Goal: Communication & Community: Answer question/provide support

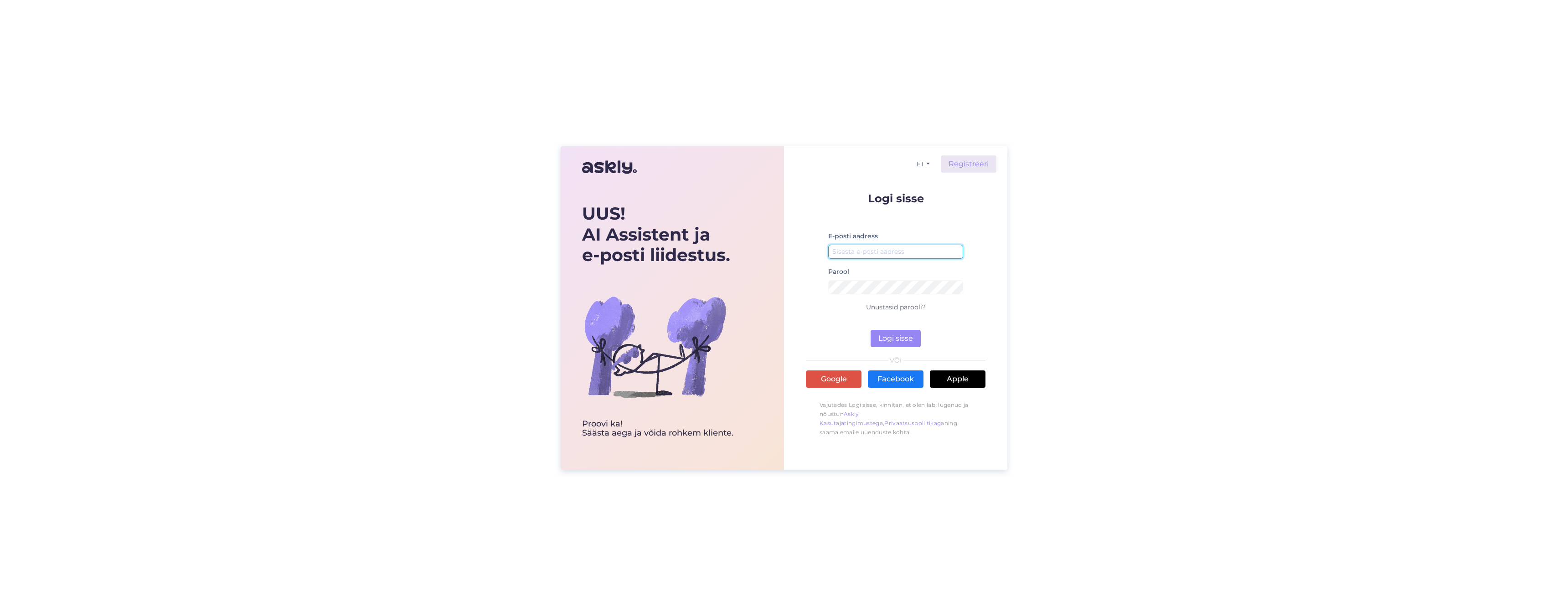
click at [874, 254] on input "email" at bounding box center [896, 251] width 135 height 14
type input "[EMAIL_ADDRESS][DOMAIN_NAME]"
click at [891, 336] on button "Logi sisse" at bounding box center [895, 338] width 50 height 17
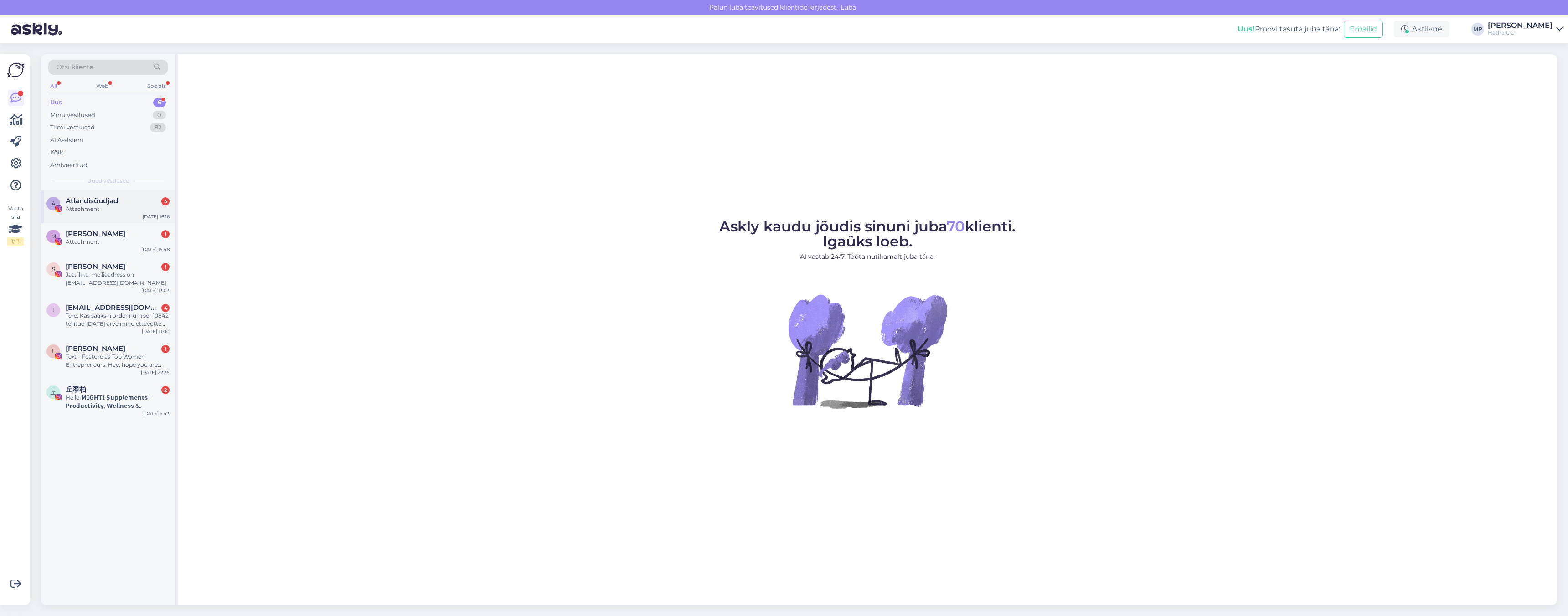
click at [122, 199] on div "Atlandisõudjad 4" at bounding box center [117, 200] width 104 height 8
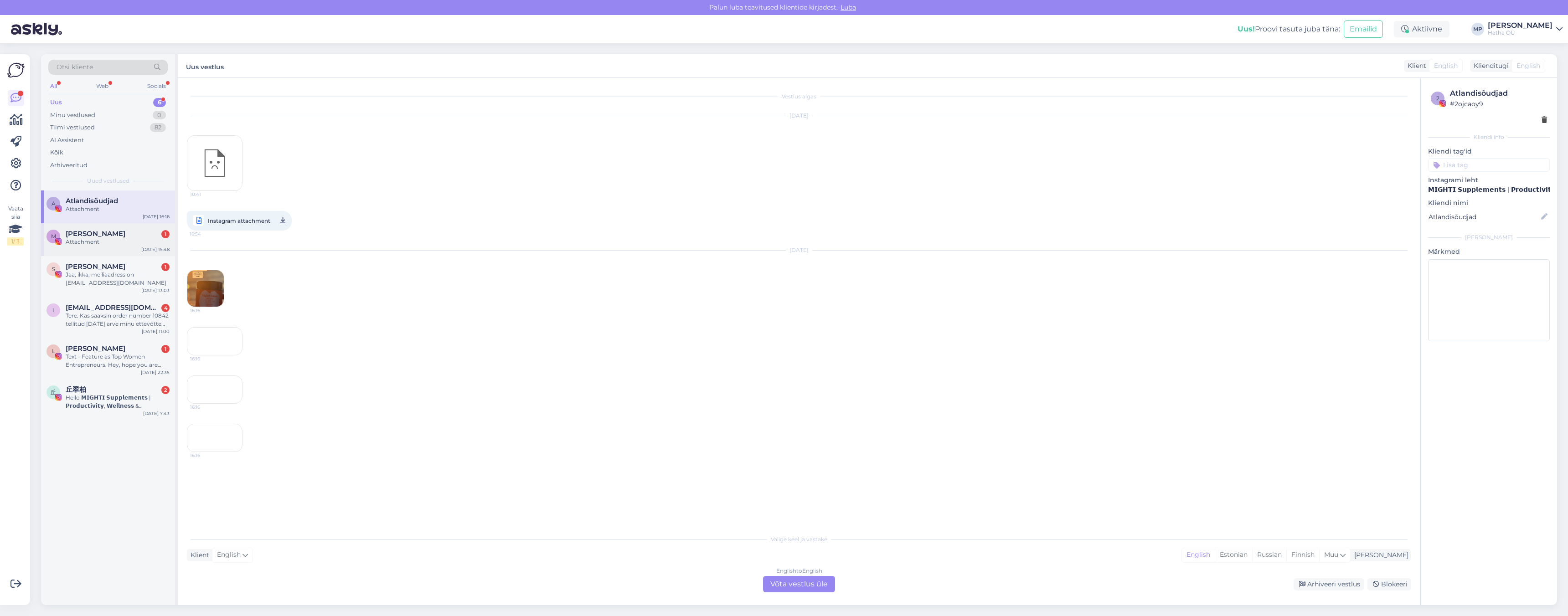
click at [119, 234] on span "[PERSON_NAME]" at bounding box center [96, 233] width 60 height 8
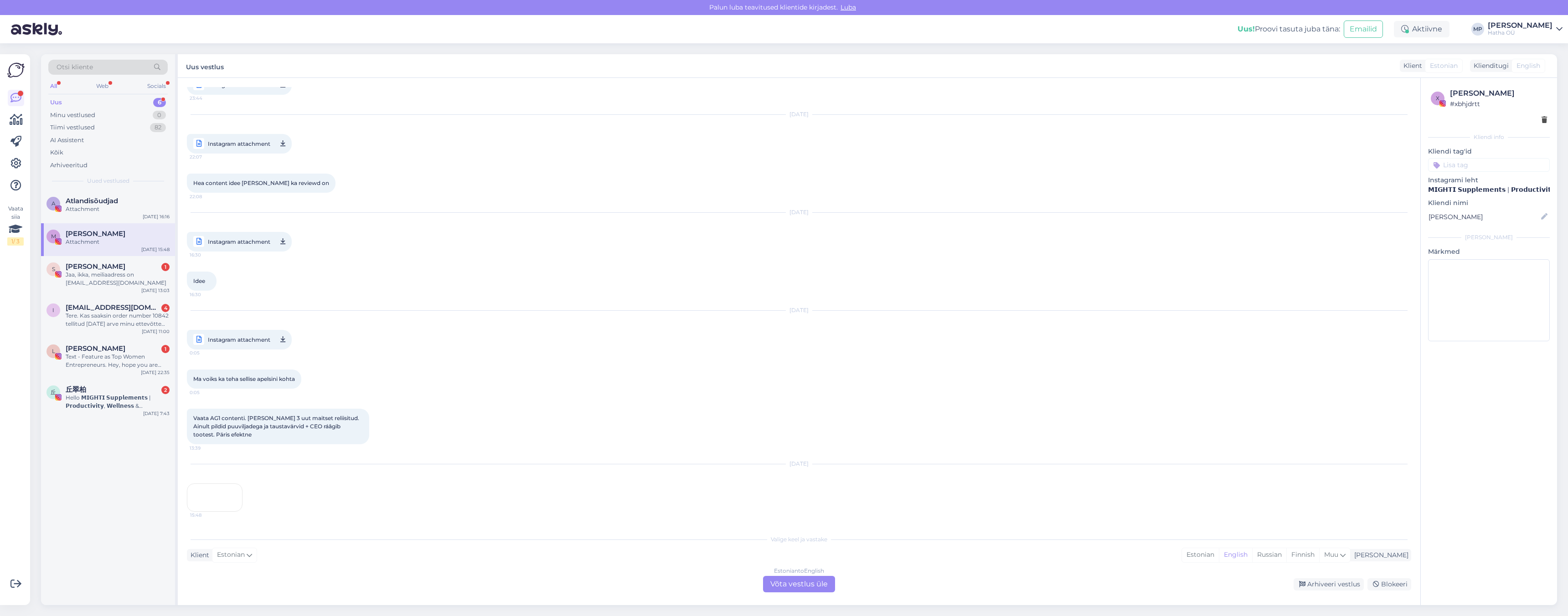
scroll to position [335, 0]
click at [121, 347] on div "[PERSON_NAME] 1" at bounding box center [117, 348] width 104 height 8
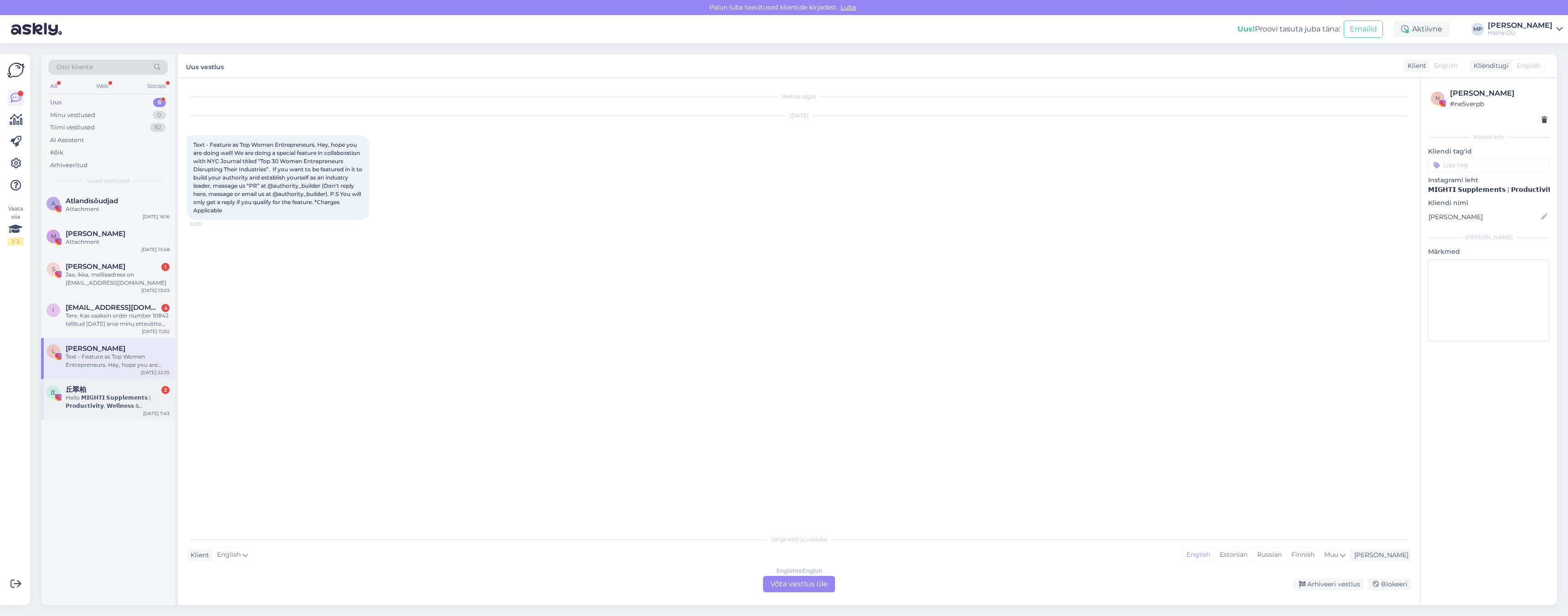
click at [116, 394] on div "Hello 𝗠𝗜𝗚𝗛𝗧𝗜 𝗦𝘂𝗽𝗽𝗹𝗲𝗺𝗲𝗻𝘁𝘀 | 𝗣𝗿𝗼𝗱𝘂𝗰𝘁𝗶𝘃𝗶𝘁𝘆, 𝗪𝗲𝗹𝗹𝗻𝗲𝘀𝘀 & 𝗥𝗲𝘀𝗶𝗹𝗶𝗲𝗻𝗰𝗲, We are a luxury…" at bounding box center [117, 402] width 104 height 16
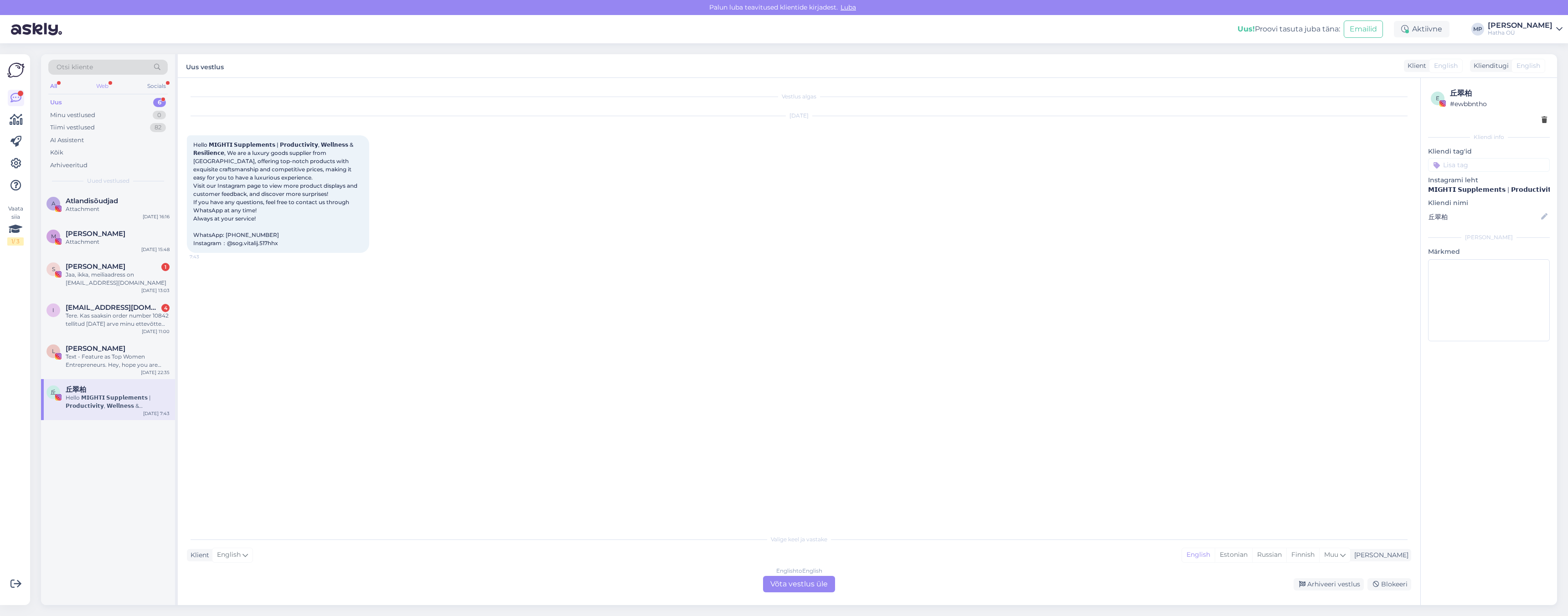
click at [103, 85] on div "Web" at bounding box center [102, 86] width 16 height 12
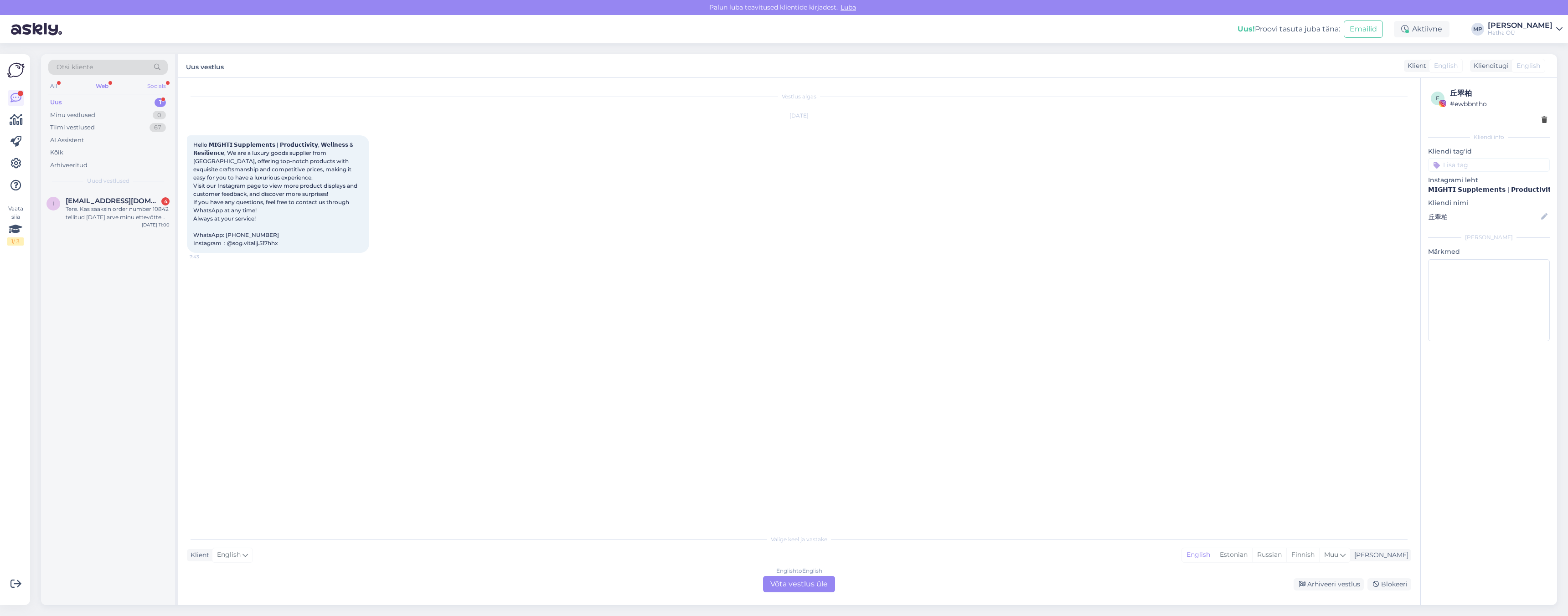
click at [155, 84] on div "Socials" at bounding box center [156, 86] width 23 height 12
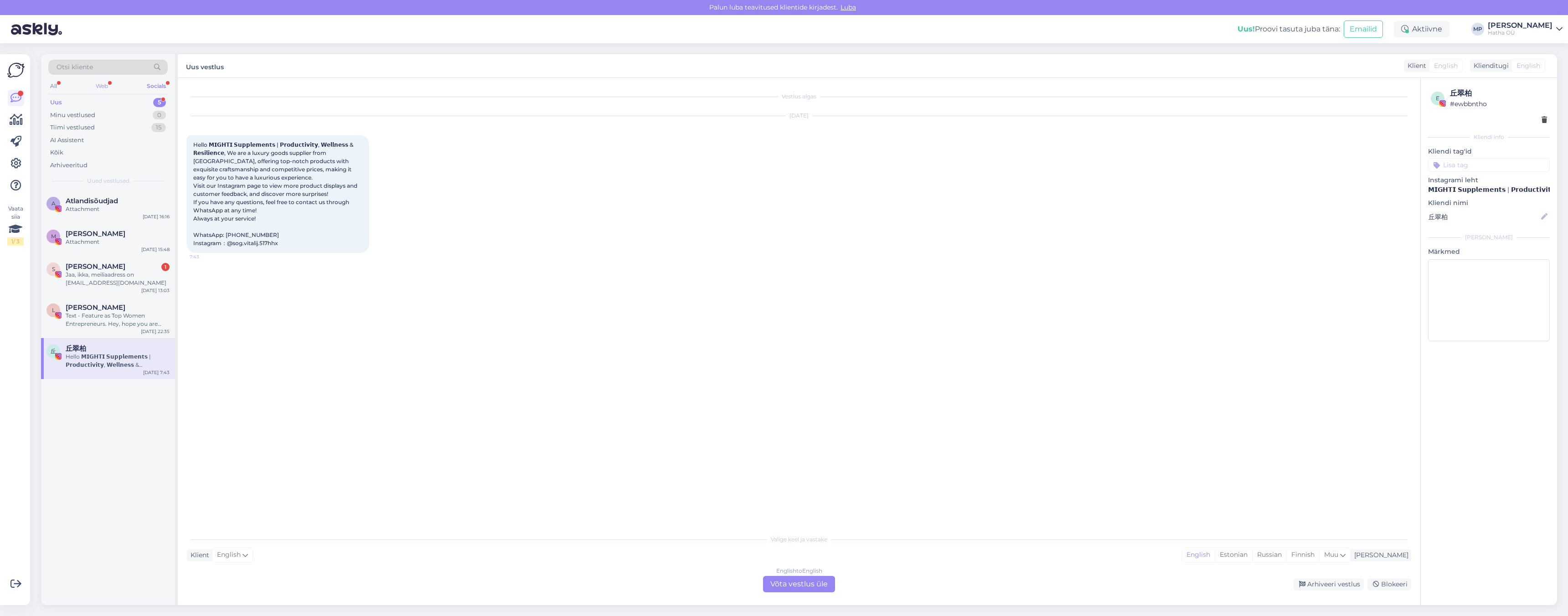
click at [104, 83] on div "Web" at bounding box center [102, 86] width 16 height 12
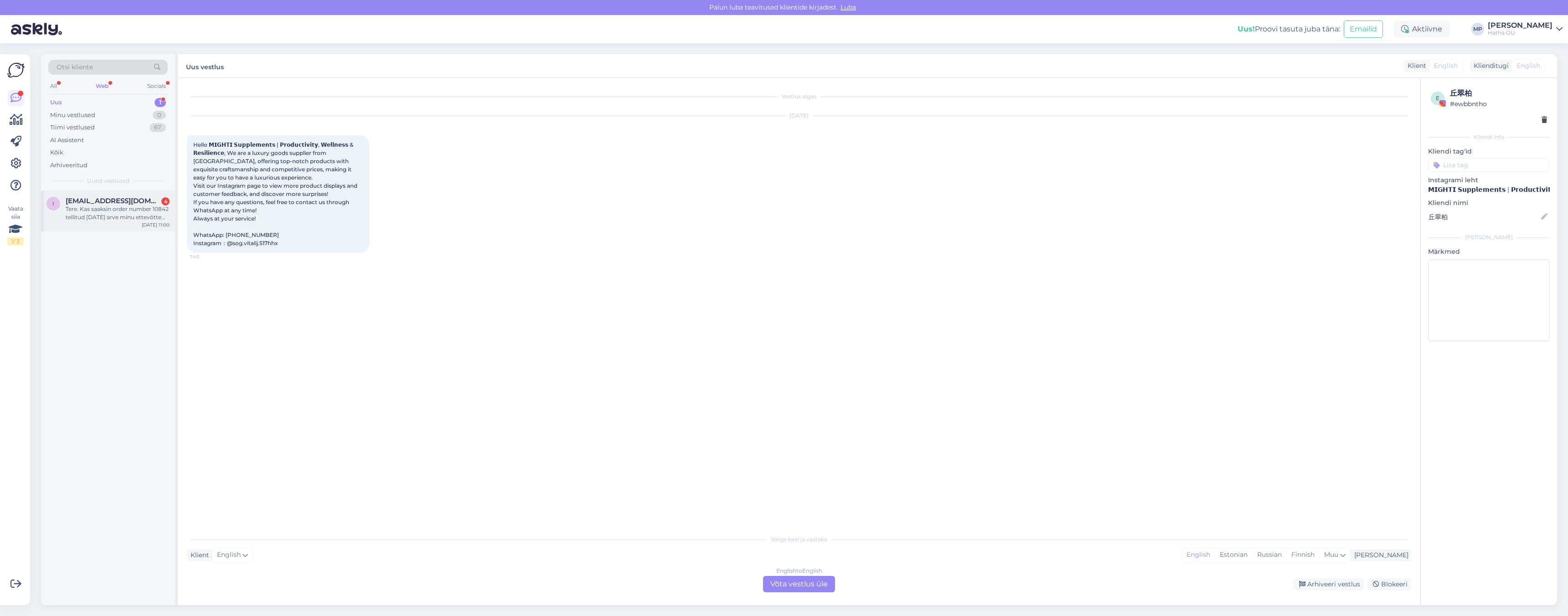
click at [105, 205] on div "Tere. Kas saaksin order number 10842 tellitud [DATE] arve minu ettevõtte nimele…" at bounding box center [117, 213] width 104 height 16
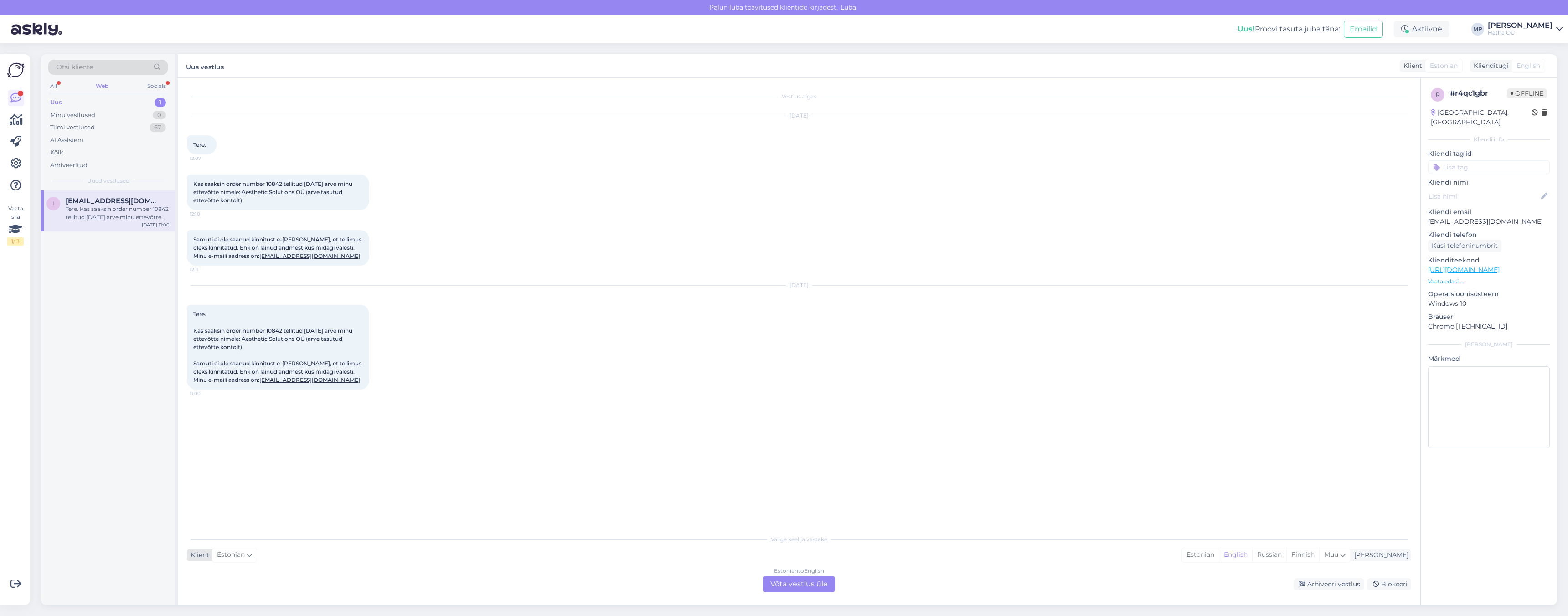
click at [256, 556] on div "Estonian" at bounding box center [234, 555] width 45 height 15
click at [373, 555] on div "Klient Estonian Arabic Belarusian Bulgarian Chinese Czech Danish Dutch English …" at bounding box center [799, 555] width 1224 height 12
click at [793, 587] on div "Estonian to English Võta vestlus üle" at bounding box center [799, 584] width 72 height 16
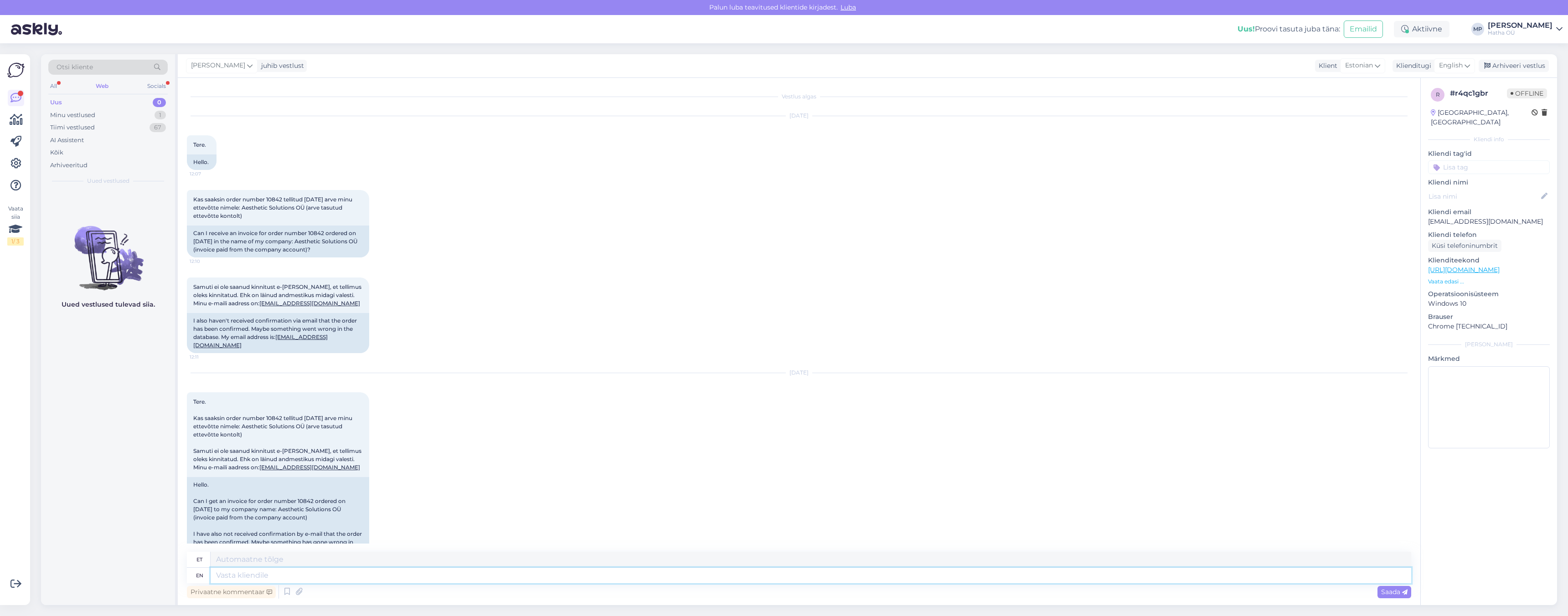
click at [315, 572] on textarea at bounding box center [811, 575] width 1200 height 15
type textarea "Tere"
type textarea "[PERSON_NAME]"
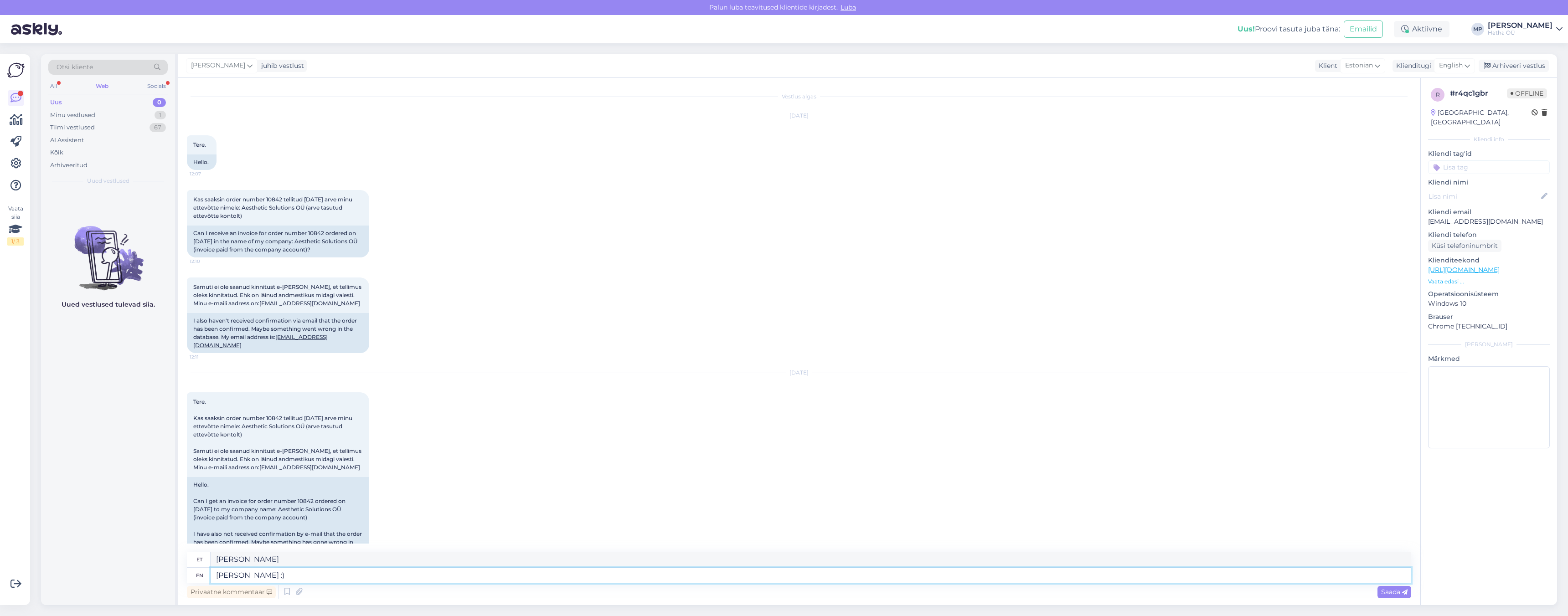
type textarea "[PERSON_NAME] :)"
type textarea "[PERSON_NAME] :) saan"
type textarea "[PERSON_NAME] :) saab i"
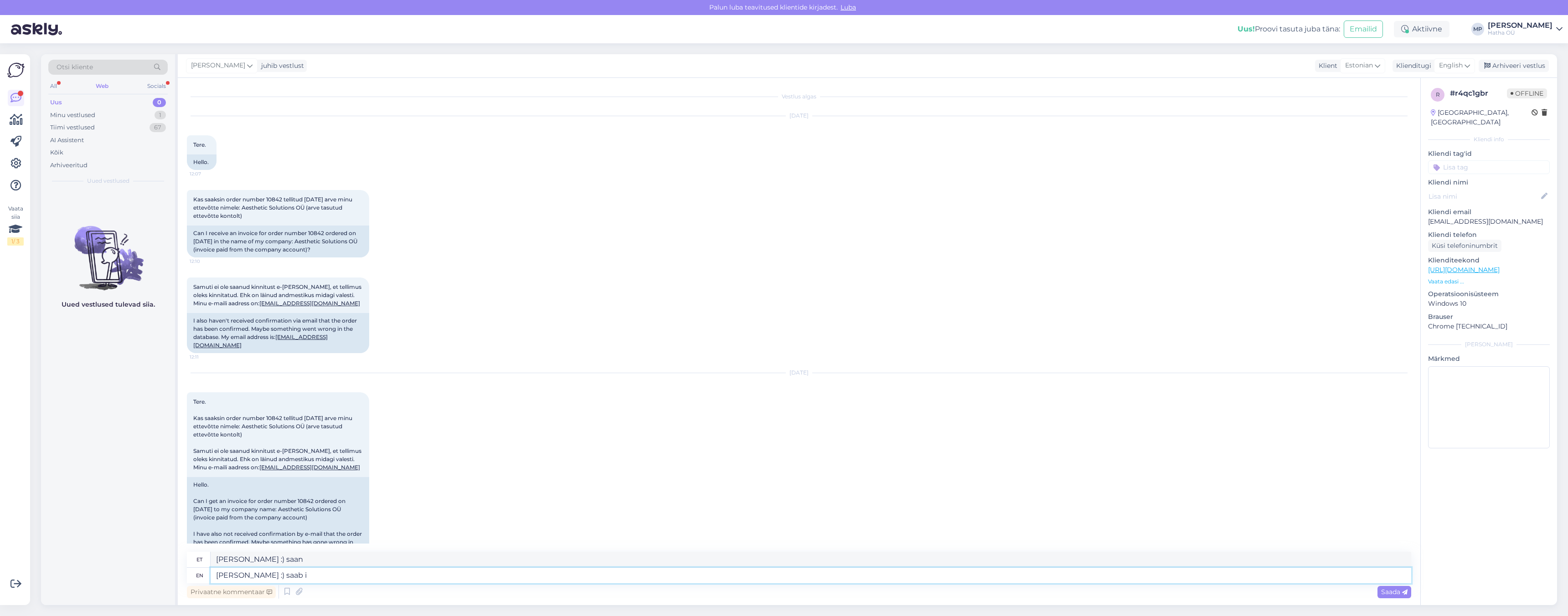
type textarea "[PERSON_NAME] :) saab"
type textarea "[PERSON_NAME] :) saab ikka,"
type textarea "[PERSON_NAME] :) saab ikka, saime ka"
type textarea "[PERSON_NAME] :) saab ikka, saime"
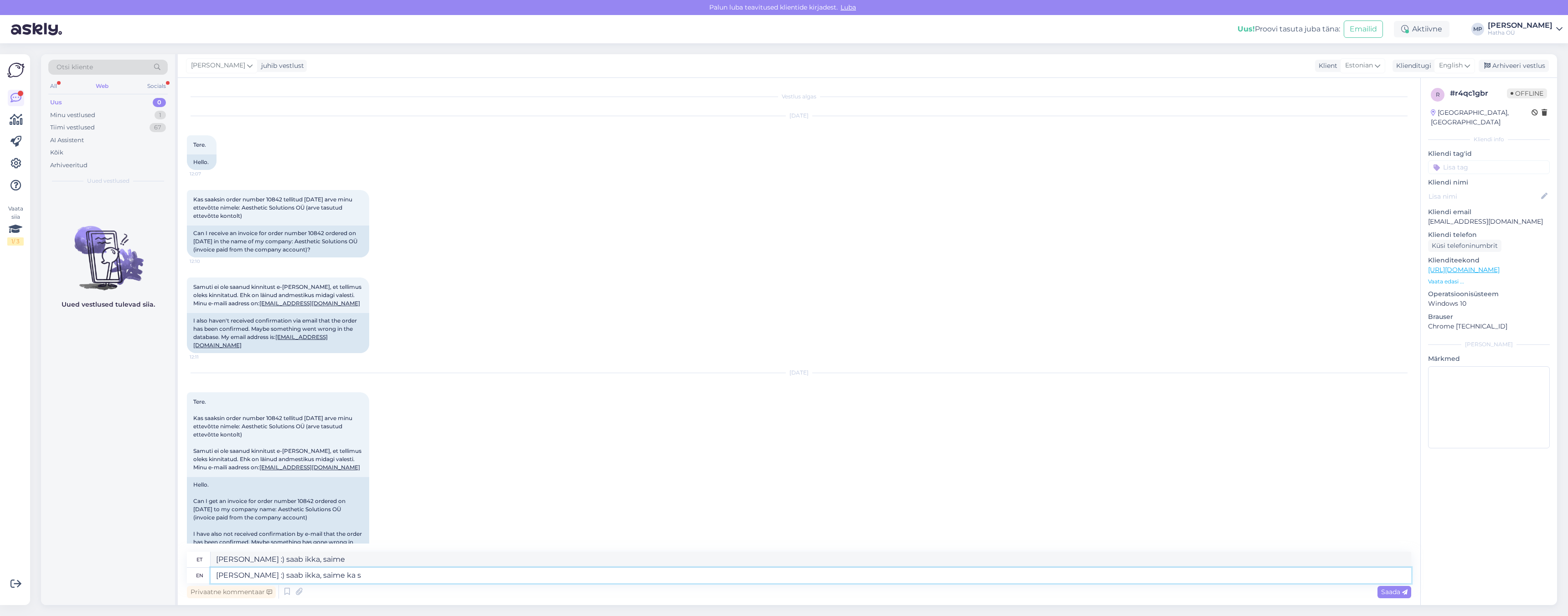
type textarea "[PERSON_NAME] :) saab ikka, saime ka si"
type textarea "[PERSON_NAME] :) saab ikka, saime ka"
type textarea "[PERSON_NAME] :) saab ikka, saime ka simn"
type textarea "[PERSON_NAME] :) saab ikka, saime ka sinu me"
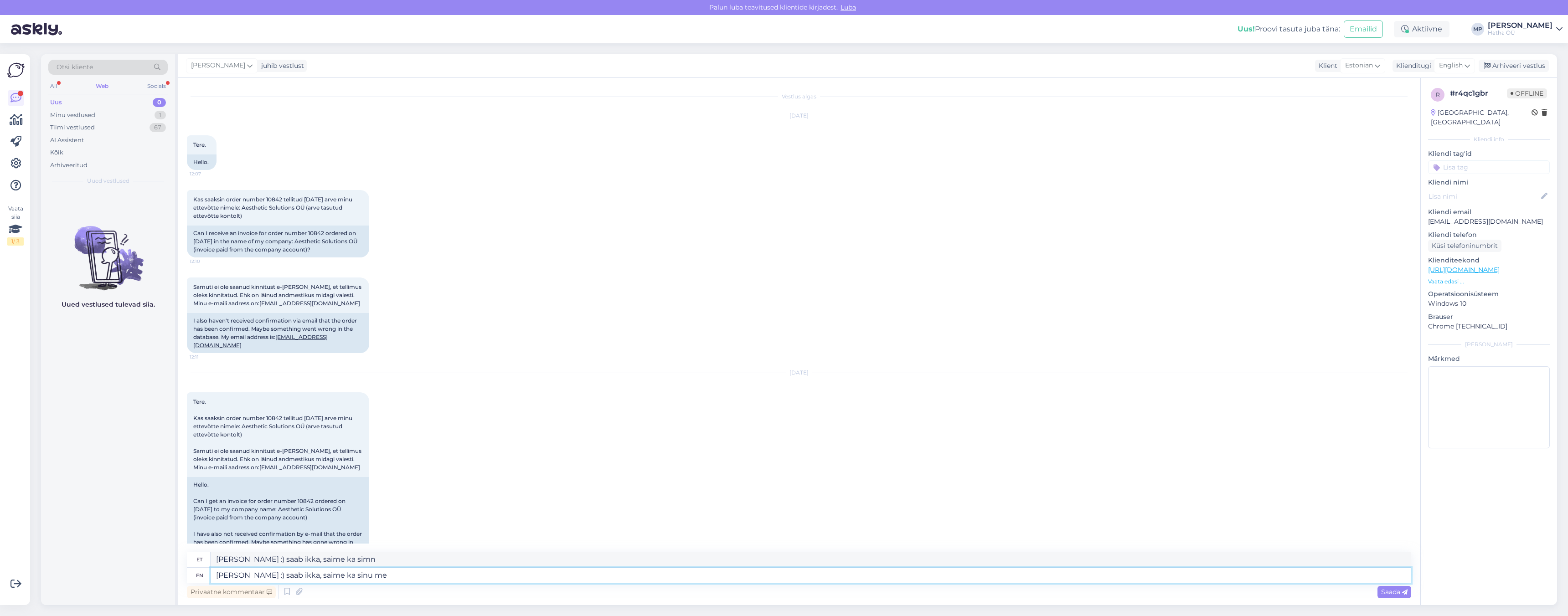
type textarea "[PERSON_NAME] :) saab ikka, saime ka sinu"
type textarea "[PERSON_NAME] :) saab ikka, saime ka [PERSON_NAME] kä"
type textarea "[PERSON_NAME] :) saab ikka, saime ka [PERSON_NAME]"
type textarea "[PERSON_NAME] :) saab ikka, saime ka [PERSON_NAME] kätte n"
type textarea "[PERSON_NAME] :) saab ikka, saime ka [PERSON_NAME] kätte"
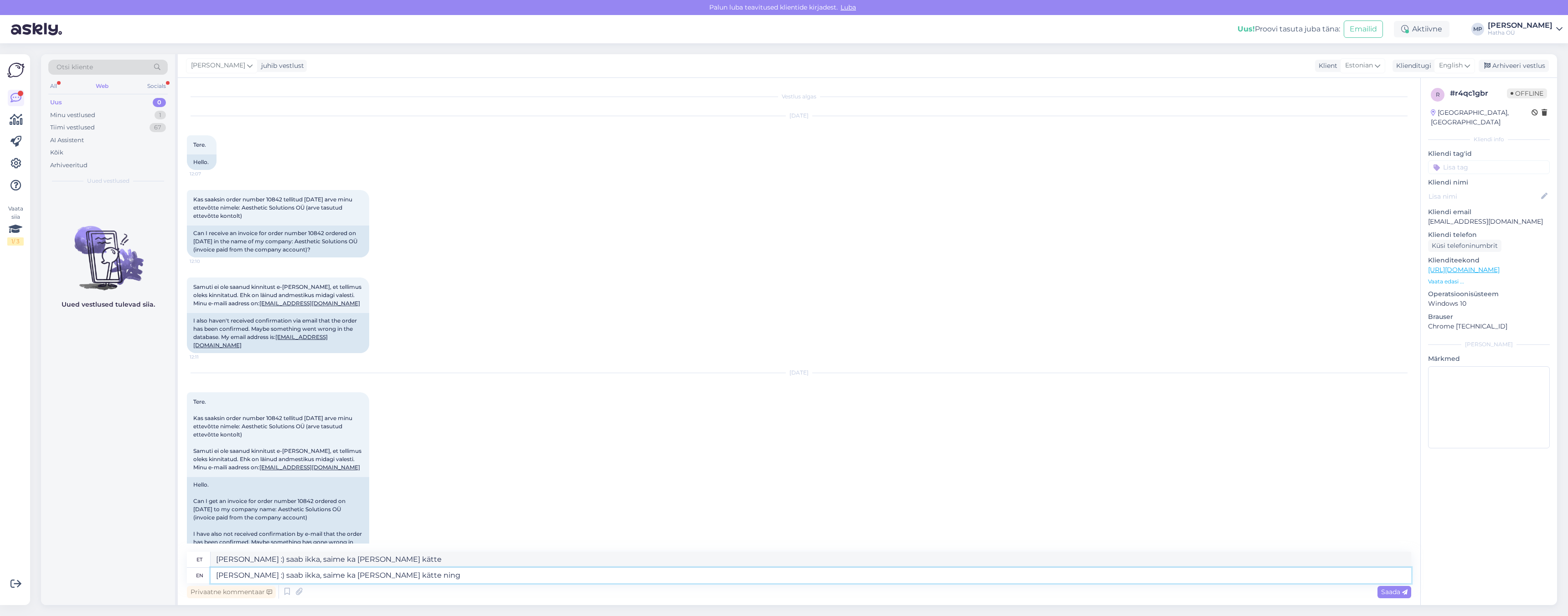
type textarea "[PERSON_NAME] :) saab ikka, saime ka [PERSON_NAME] kätte ning"
type textarea "[PERSON_NAME] :) saab ikka, saime ka [PERSON_NAME] kätte ning edastame a"
type textarea "[PERSON_NAME] :) saab ikka, saime ka [PERSON_NAME] kätte ning edastame"
type textarea "[PERSON_NAME] :) saab ikka, saime ka [PERSON_NAME] kätte ning edastame arbve"
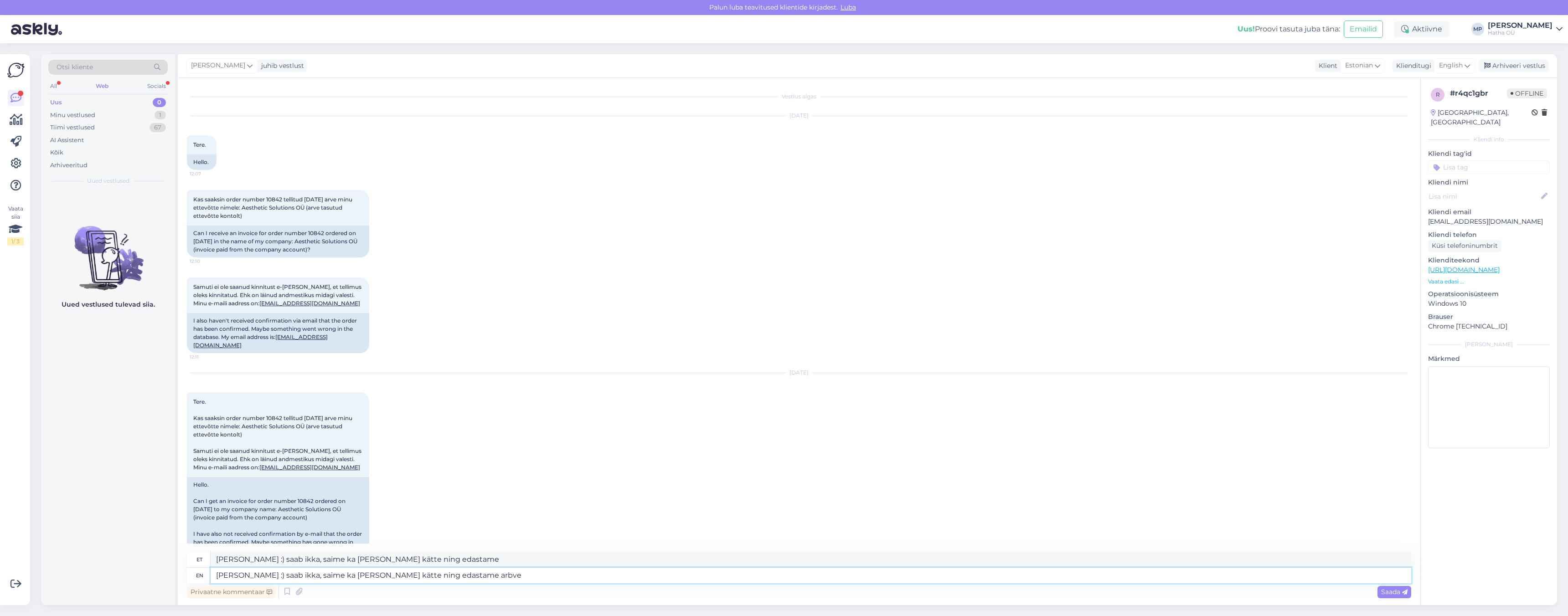
type textarea "[PERSON_NAME] :) saab ikka, saime ka [PERSON_NAME] kätte ning edastame arbve"
type textarea "[PERSON_NAME] :) saab ikka, saime ka [PERSON_NAME] kätte ning edastame arbe"
type textarea "[PERSON_NAME] :) saab ikka, saime ka [PERSON_NAME] kätte ning edastame arve si"
type textarea "[PERSON_NAME] :) saab ikka, saime ka [PERSON_NAME] kätte ning edastame arve"
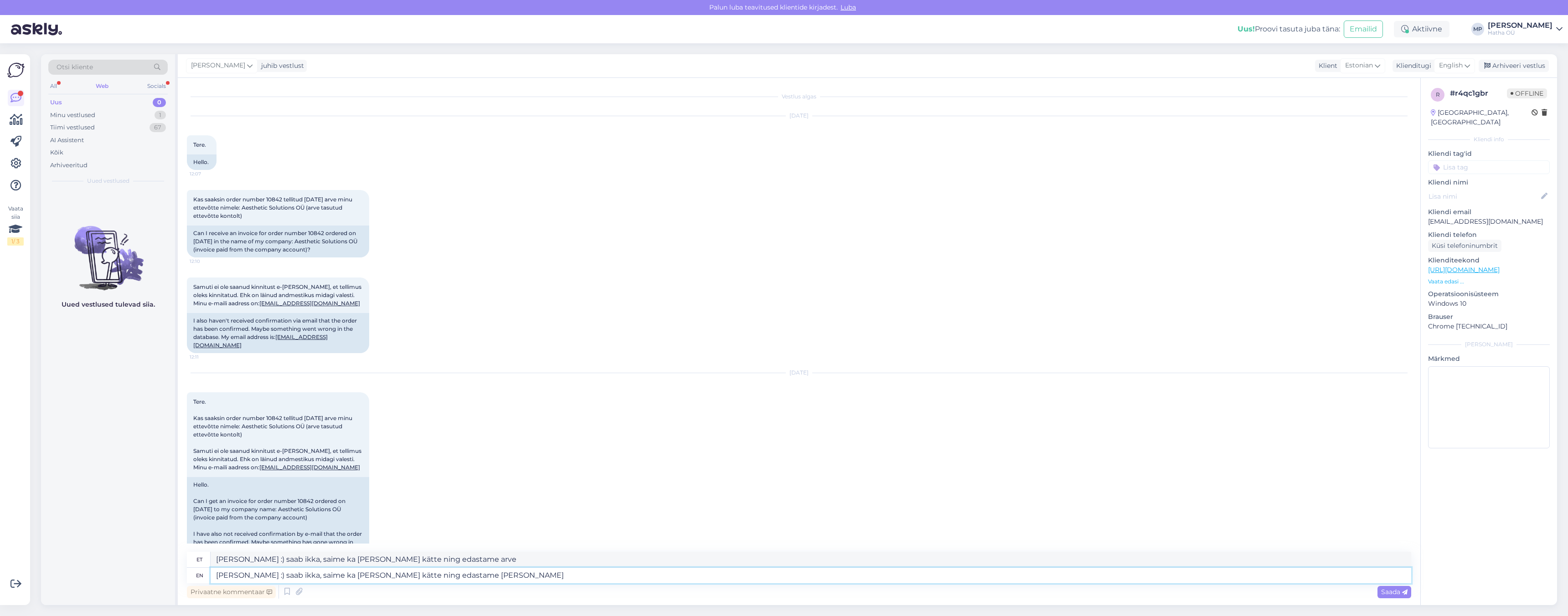
type textarea "[PERSON_NAME] :) saab ikka, saime ka [PERSON_NAME] kätte ning edastame [PERSON_…"
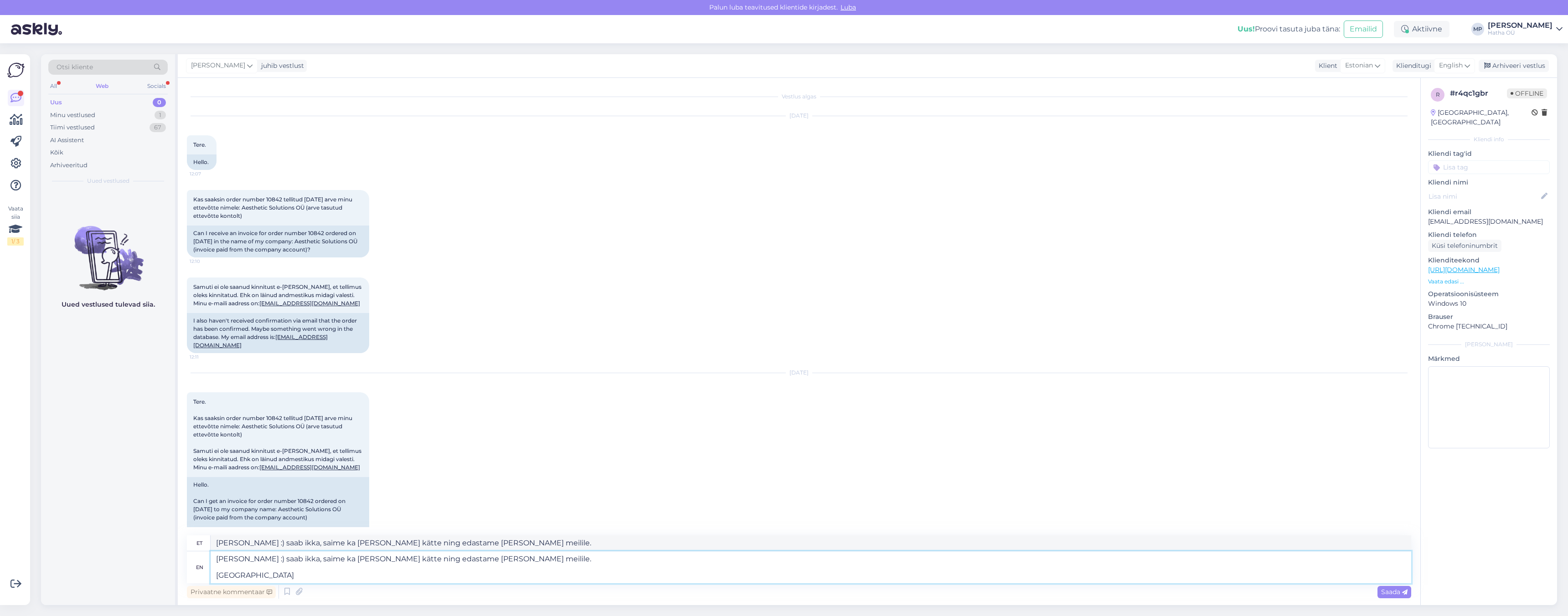
type textarea "[PERSON_NAME] :) saab ikka, saime ka [PERSON_NAME] kätte ning edastame [PERSON_…"
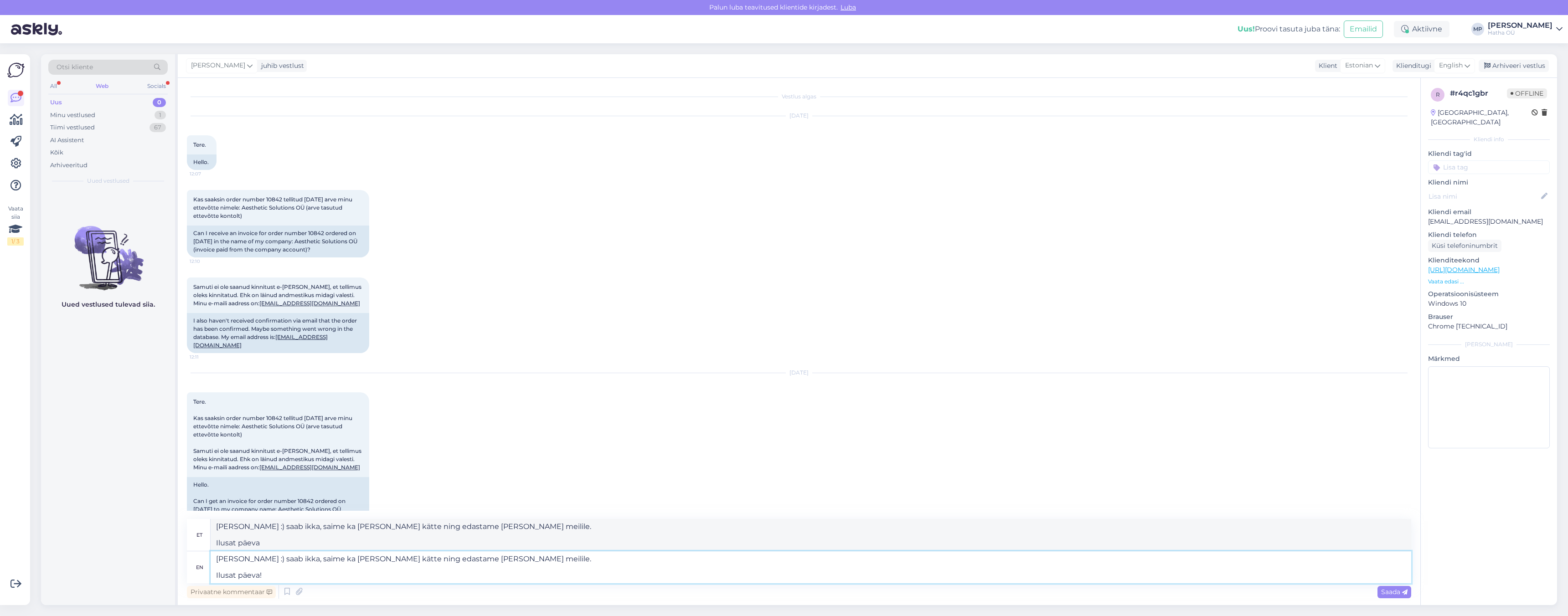
type textarea "[PERSON_NAME] :) saab ikka, saime ka [PERSON_NAME] kätte ning edastame [PERSON_…"
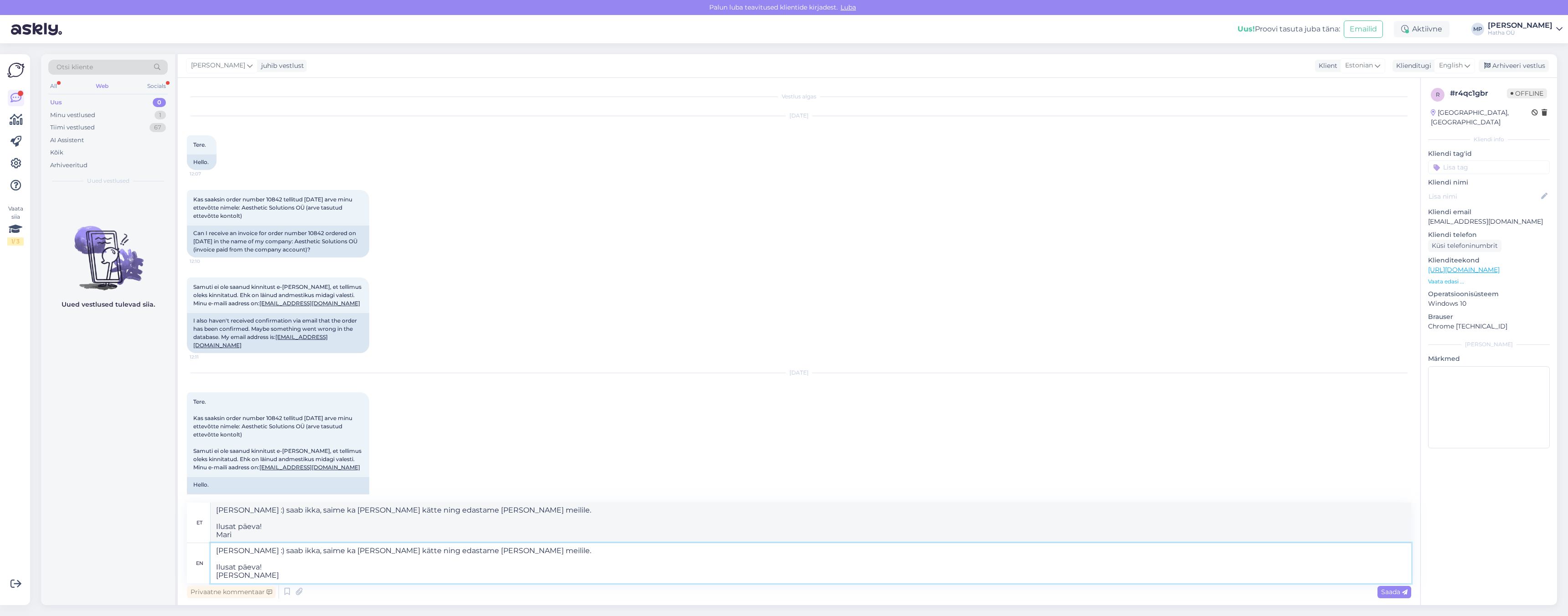
type textarea "[PERSON_NAME] :) saab ikka, saime ka [PERSON_NAME] kätte ning edastame [PERSON_…"
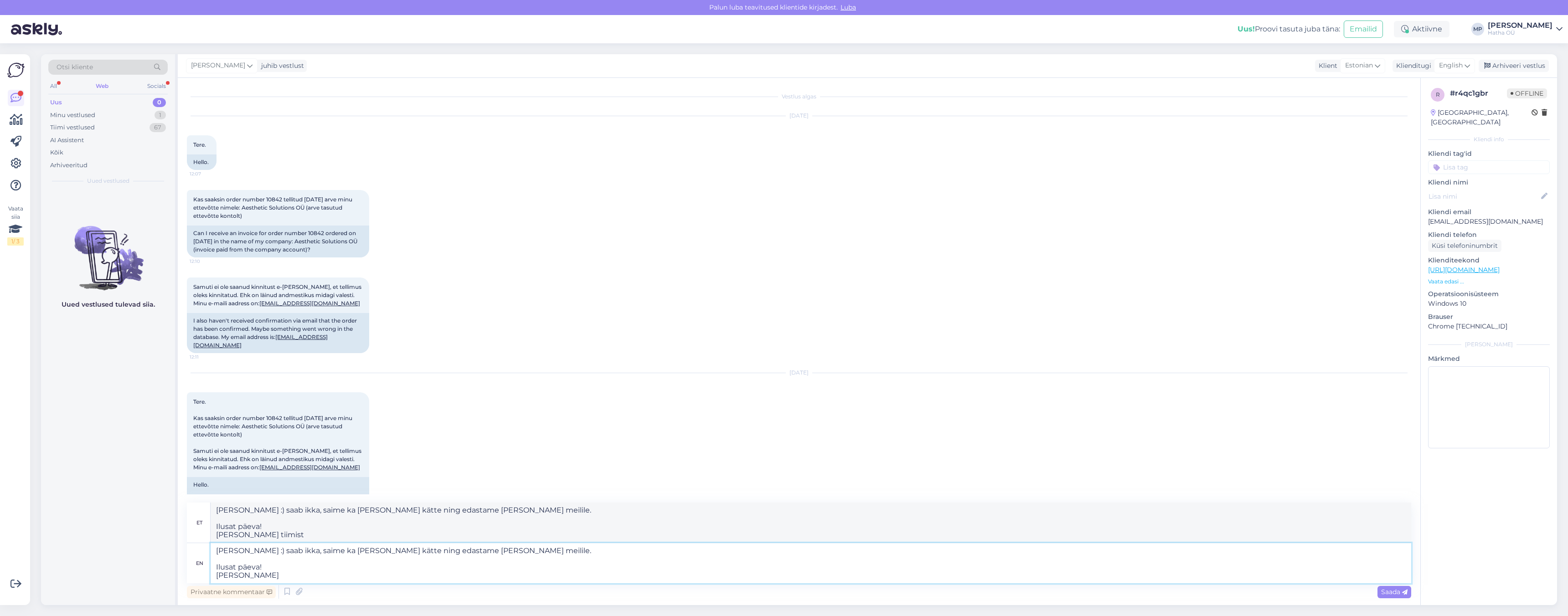
type textarea "[PERSON_NAME] :) saab ikka, saime ka [PERSON_NAME] kätte ning edastame [PERSON_…"
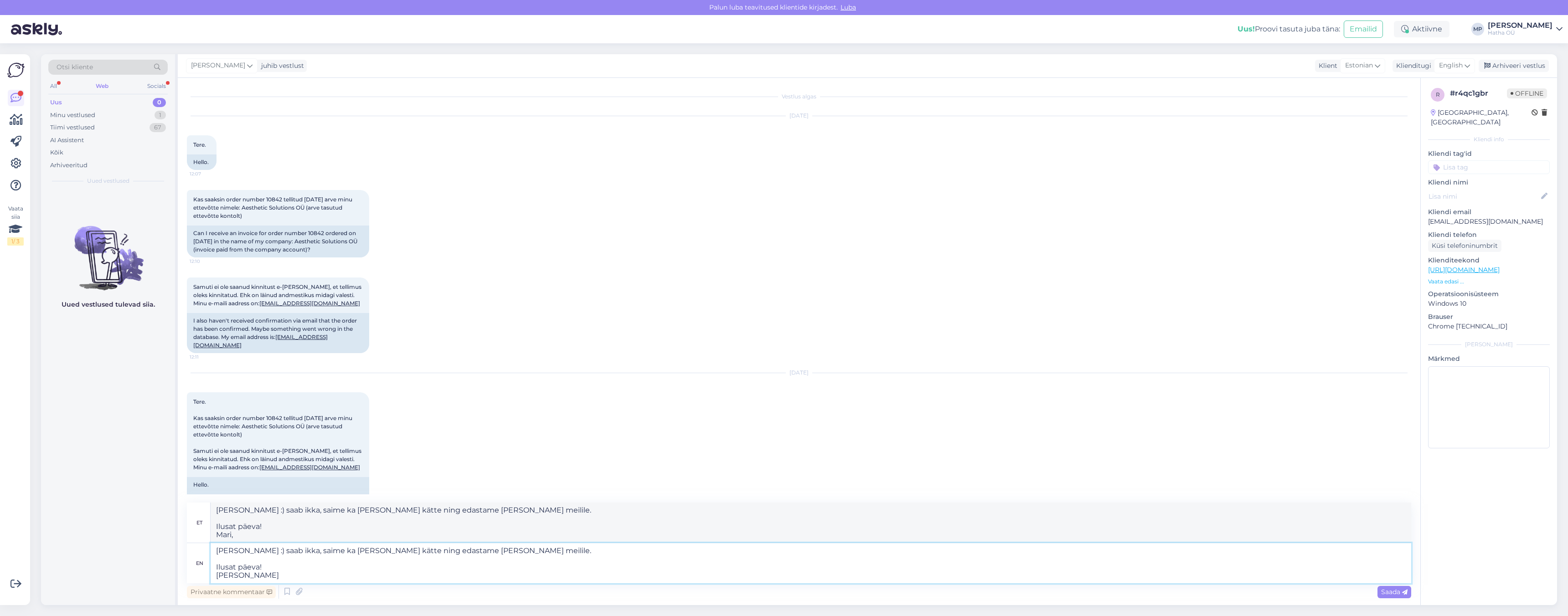
type textarea "[PERSON_NAME] :) saab ikka, saime ka [PERSON_NAME] kätte ning edastame [PERSON_…"
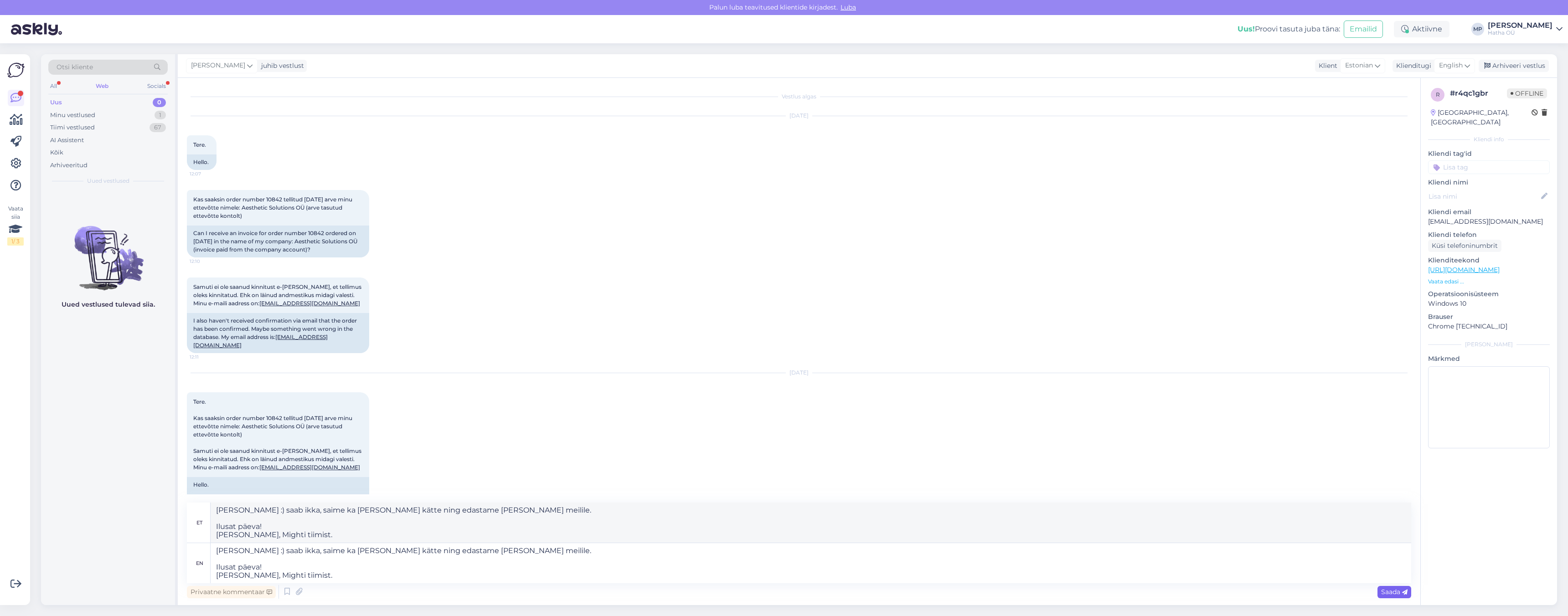
click at [1395, 595] on span "Saada" at bounding box center [1394, 592] width 26 height 8
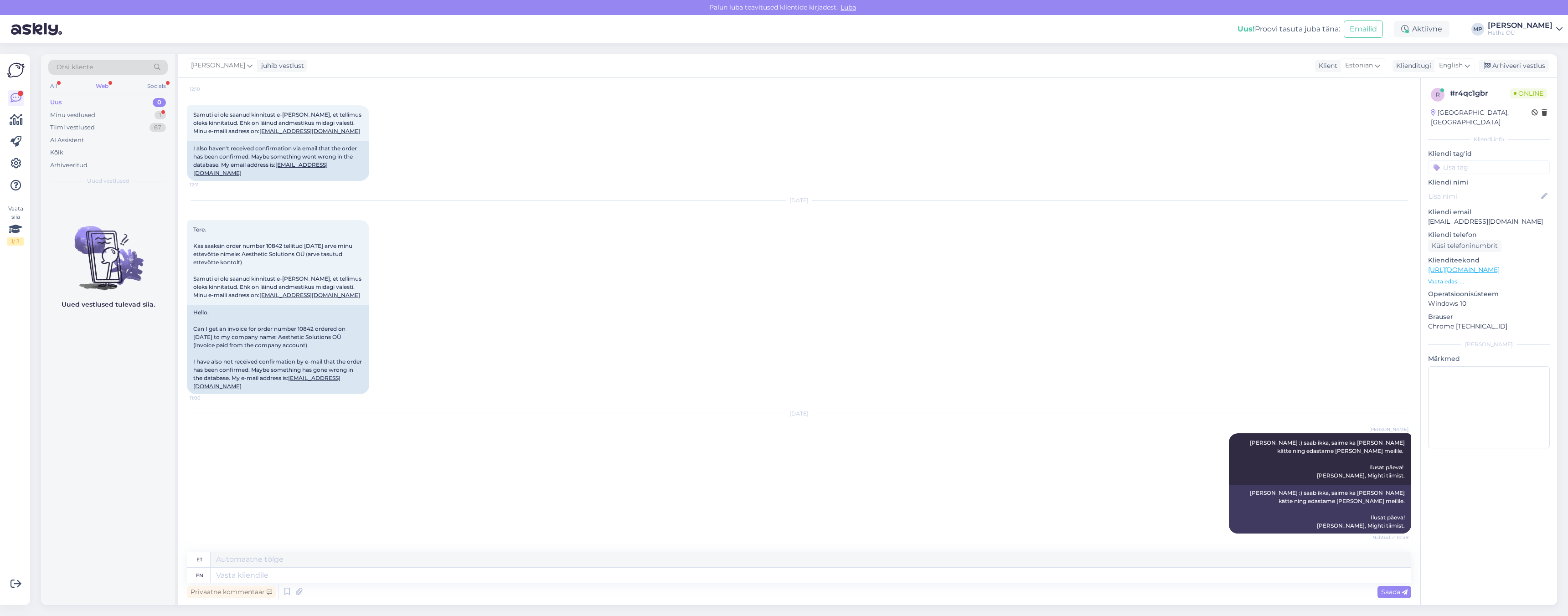
scroll to position [227, 0]
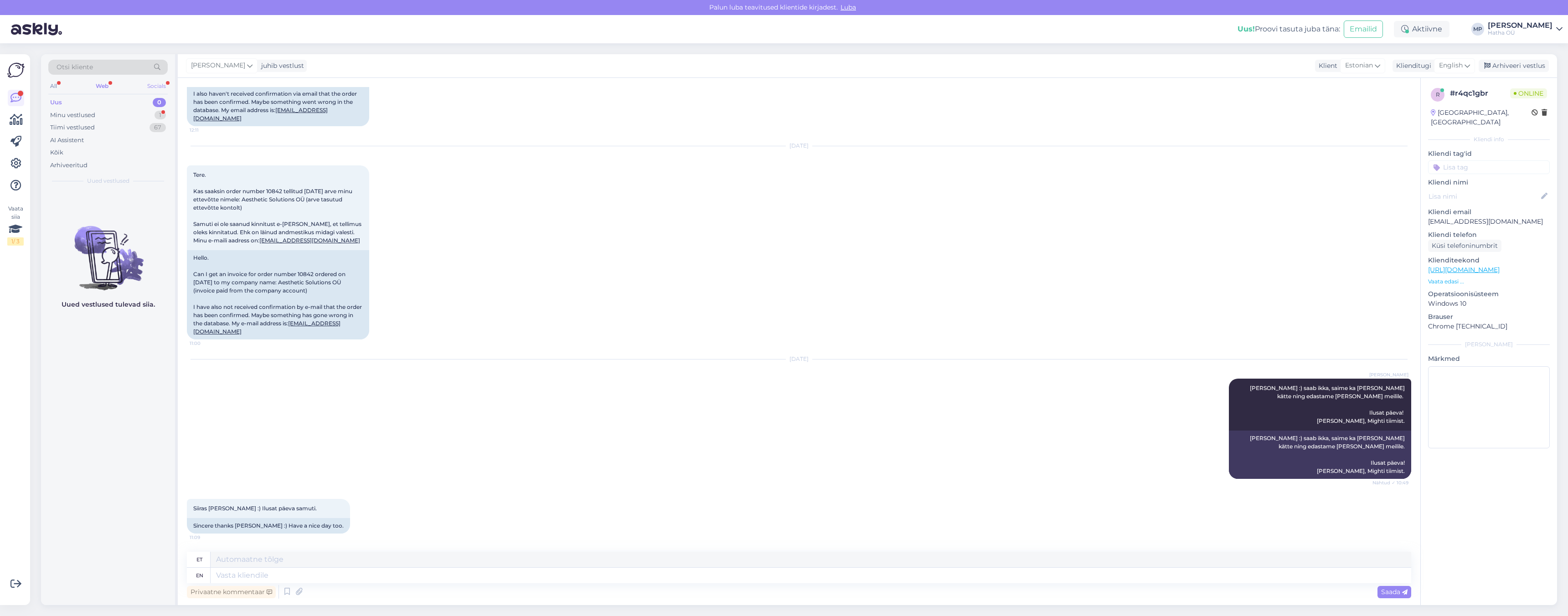
click at [158, 86] on div "Socials" at bounding box center [156, 86] width 23 height 12
click at [105, 83] on div "Web" at bounding box center [102, 86] width 16 height 12
